Goal: Task Accomplishment & Management: Manage account settings

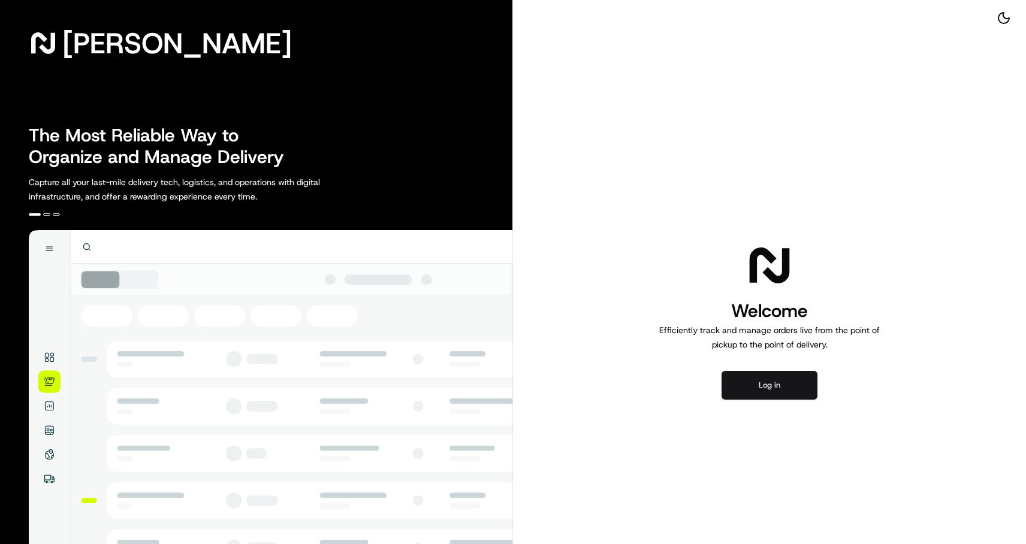
click at [775, 384] on button "Log in" at bounding box center [769, 385] width 96 height 29
